Goal: Task Accomplishment & Management: Complete application form

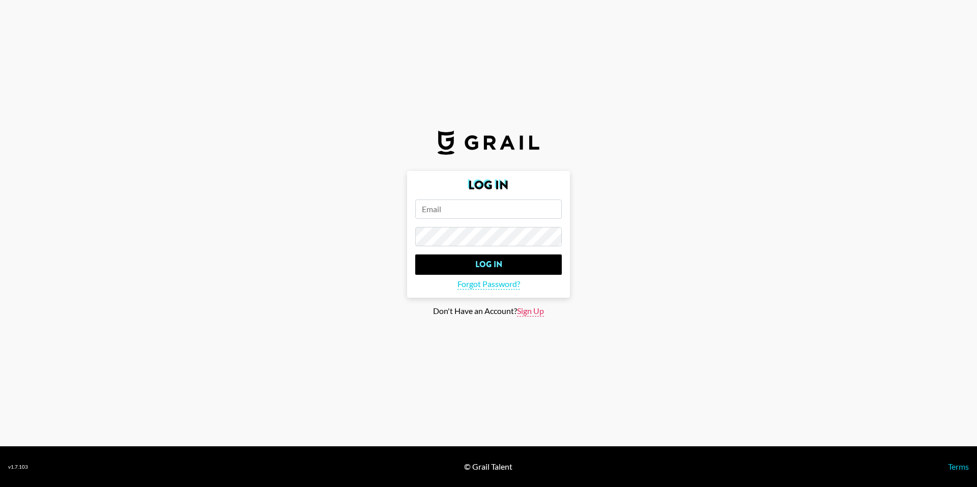
click at [525, 307] on span "Sign Up" at bounding box center [530, 311] width 27 height 11
click at [524, 300] on span "Log In" at bounding box center [522, 296] width 21 height 11
click at [529, 314] on span "Sign Up" at bounding box center [530, 311] width 27 height 11
type input "Sign Up"
click at [457, 210] on input "email" at bounding box center [488, 209] width 147 height 19
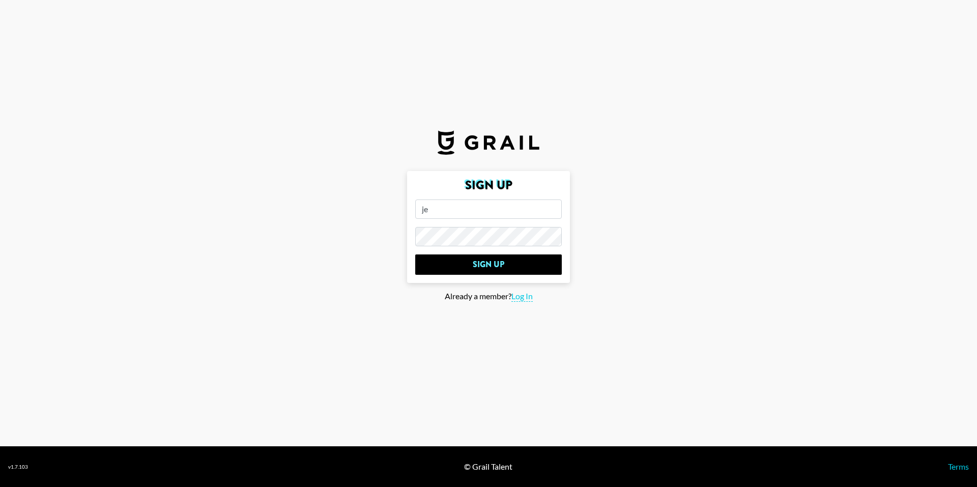
type input "j"
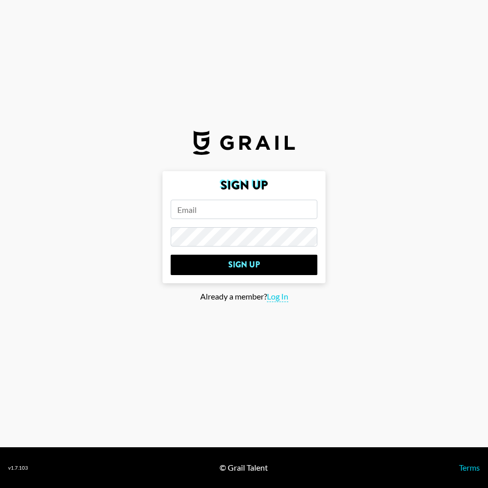
click at [207, 203] on input "email" at bounding box center [244, 209] width 147 height 19
type input "e"
type input "[EMAIL_ADDRESS][DOMAIN_NAME]"
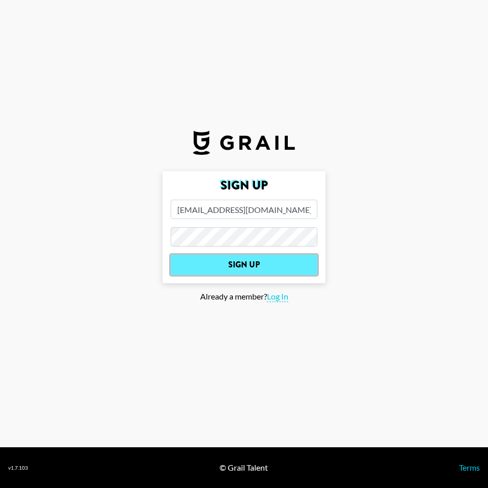
click at [220, 260] on input "Sign Up" at bounding box center [244, 265] width 147 height 20
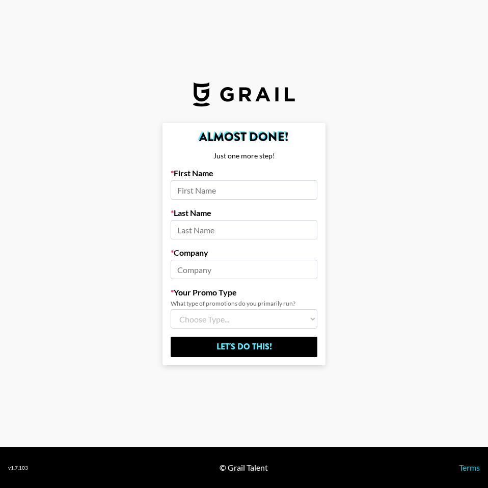
click at [218, 232] on input at bounding box center [244, 229] width 147 height 19
click at [221, 193] on input at bounding box center [244, 189] width 147 height 19
type input "[PERSON_NAME]"
click at [187, 220] on input at bounding box center [244, 229] width 147 height 19
type input "Song"
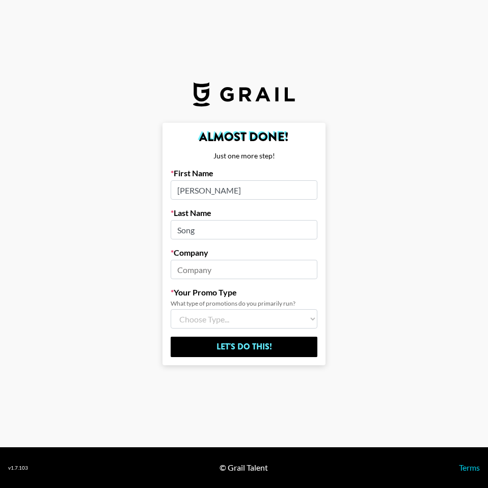
click at [210, 271] on input at bounding box center [244, 269] width 147 height 19
click at [205, 264] on input at bounding box center [244, 269] width 147 height 19
paste input "BLOSSOM&WOOD"
type input "BLOSSOM&WOOD"
click at [213, 316] on select "Choose Type... Song Promos Brand Promos Both (I work at an Agency)" at bounding box center [244, 318] width 147 height 19
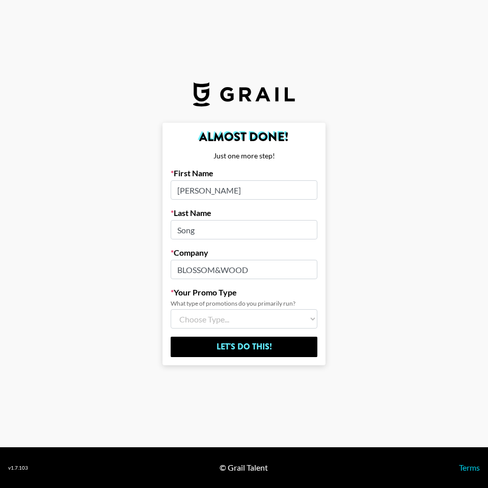
select select "Brand"
click at [171, 309] on select "Choose Type... Song Promos Brand Promos Both (I work at an Agency)" at bounding box center [244, 318] width 147 height 19
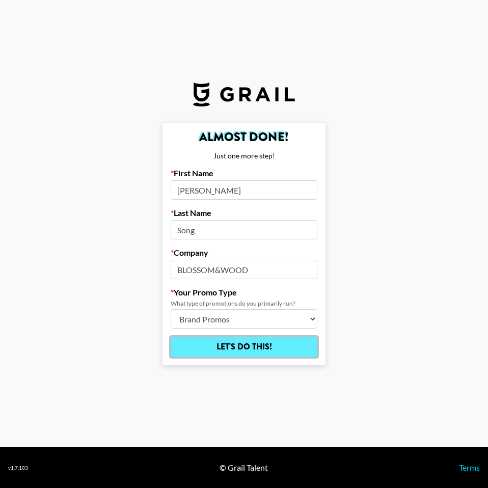
click at [231, 347] on input "Let's Do This!" at bounding box center [244, 346] width 147 height 20
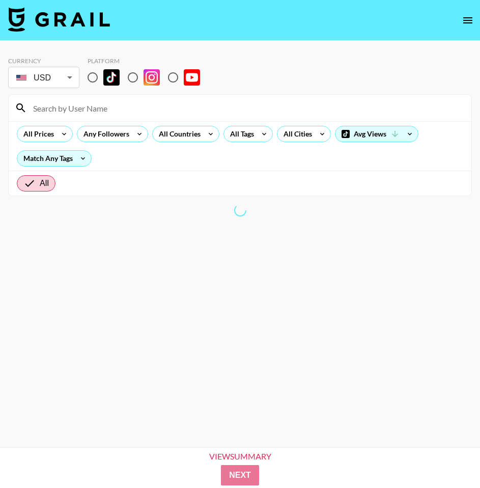
click at [93, 78] on div "Currency USD USD ​ Platform All Prices Any Followers All Countries All Tags All…" at bounding box center [240, 260] width 480 height 439
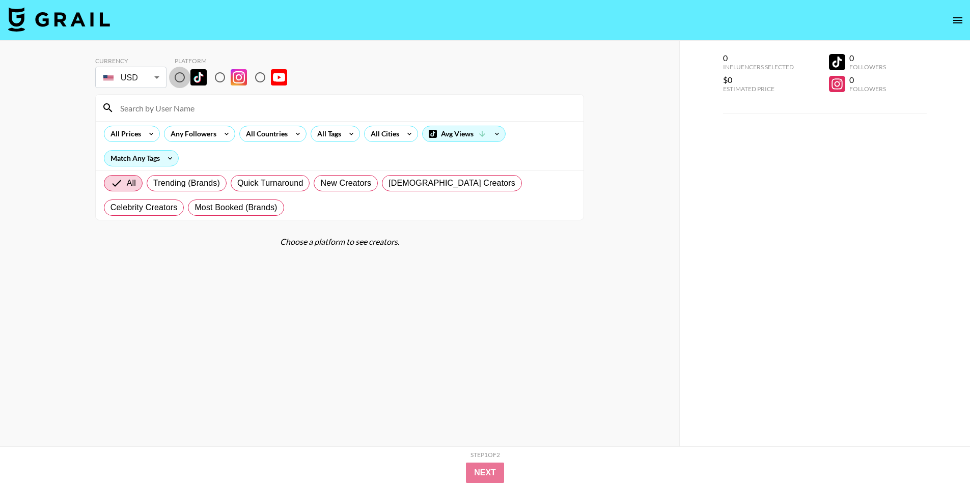
click at [180, 75] on input "radio" at bounding box center [179, 77] width 21 height 21
radio input "true"
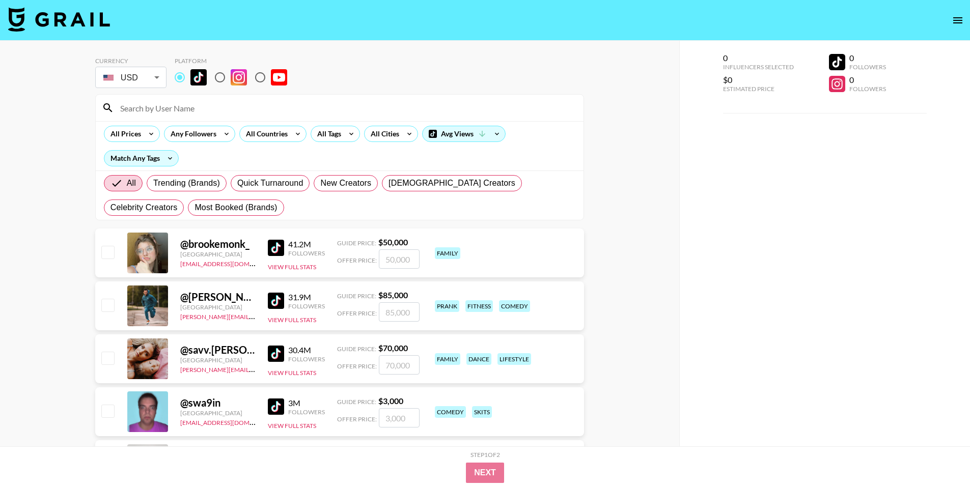
click at [168, 105] on input at bounding box center [345, 108] width 463 height 16
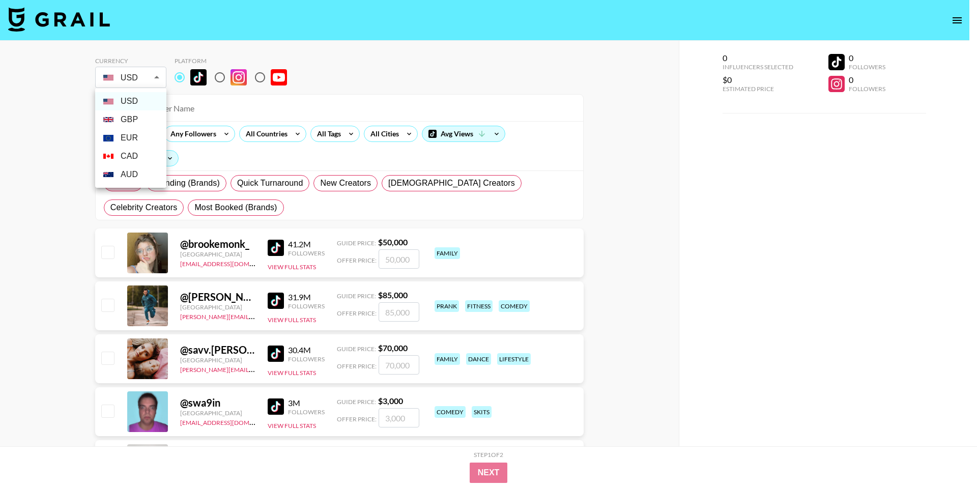
click at [145, 78] on div at bounding box center [488, 243] width 977 height 487
